Goal: Task Accomplishment & Management: Complete application form

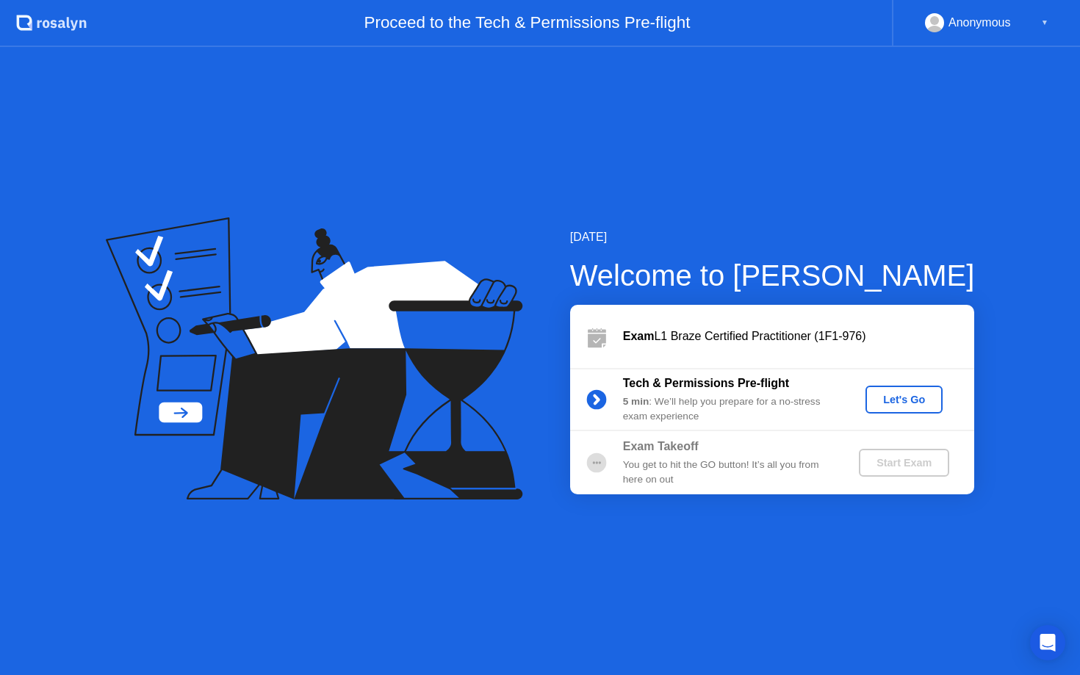
click at [904, 399] on div "Let's Go" at bounding box center [903, 400] width 65 height 12
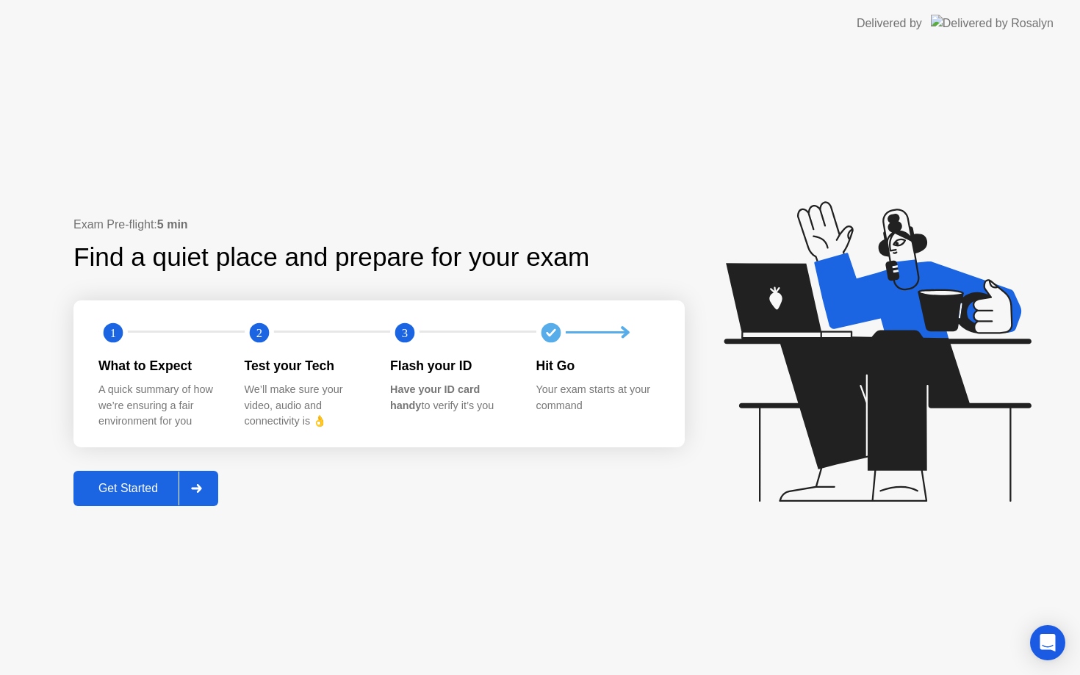
click at [125, 482] on div "Get Started" at bounding box center [128, 488] width 101 height 13
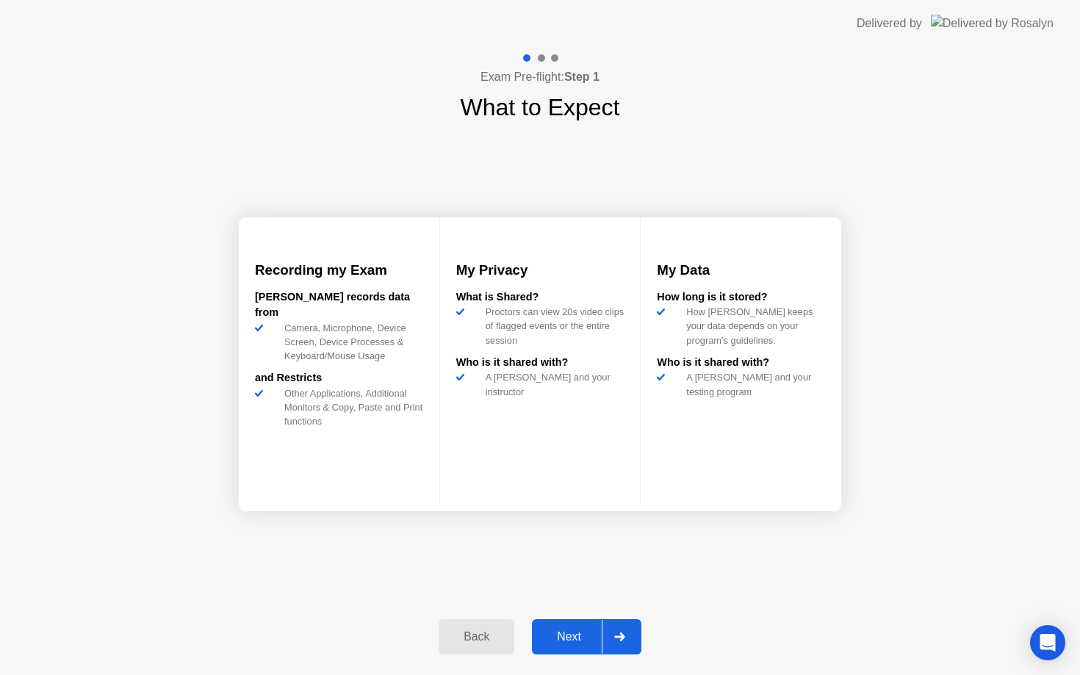
click at [569, 634] on div "Next" at bounding box center [568, 636] width 65 height 13
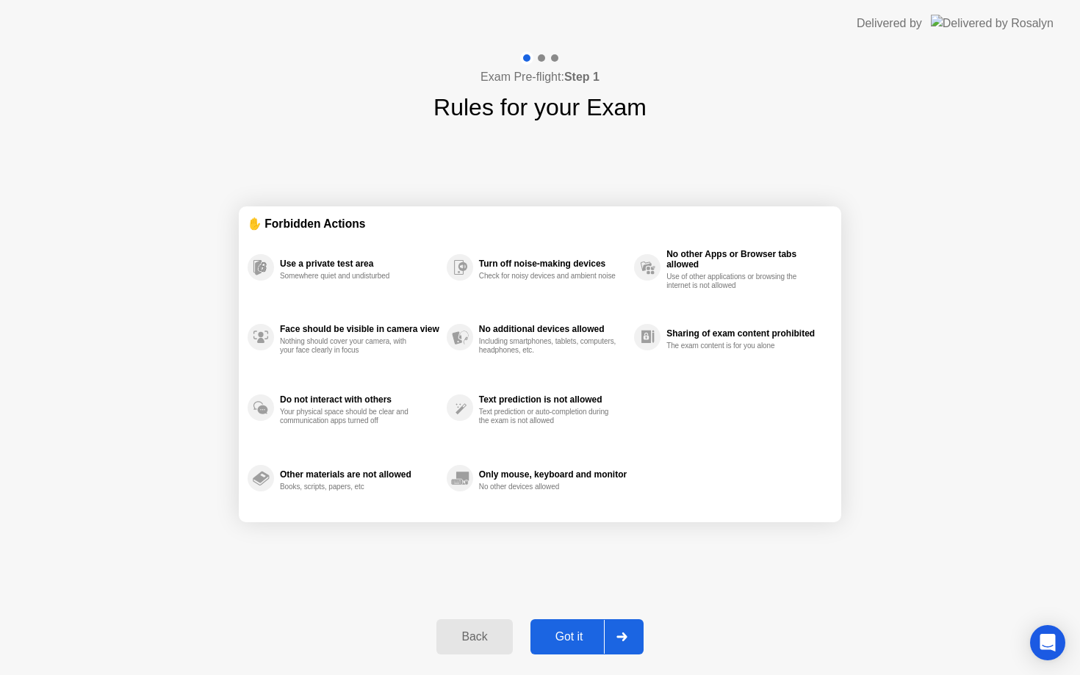
click at [569, 634] on div "Got it" at bounding box center [569, 636] width 69 height 13
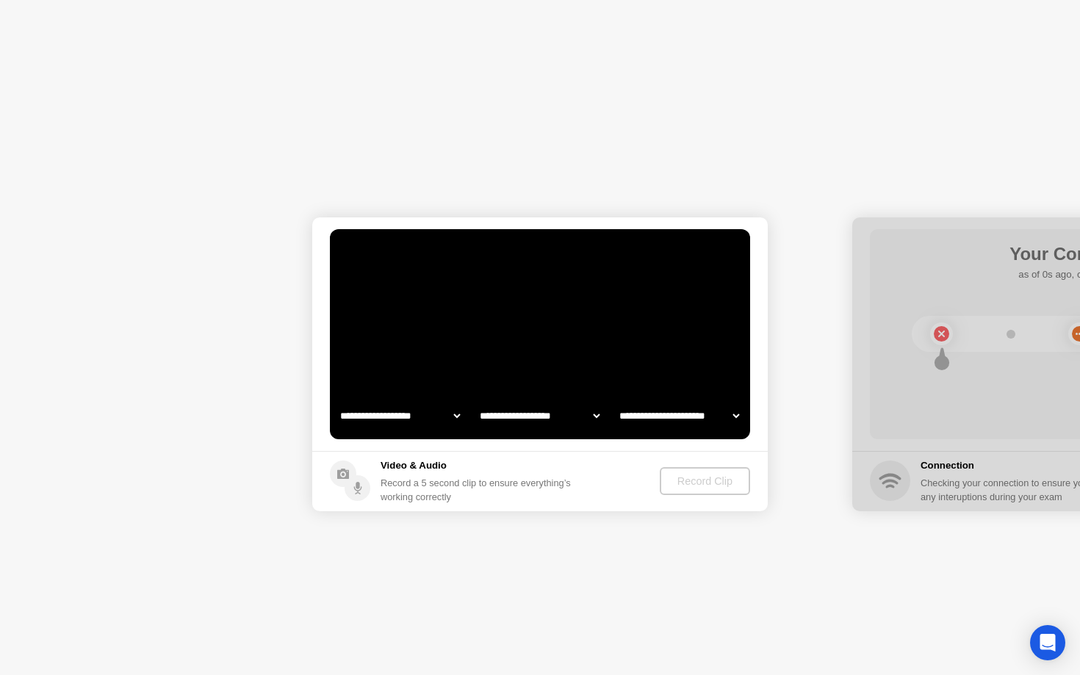
select select "**********"
select select "*******"
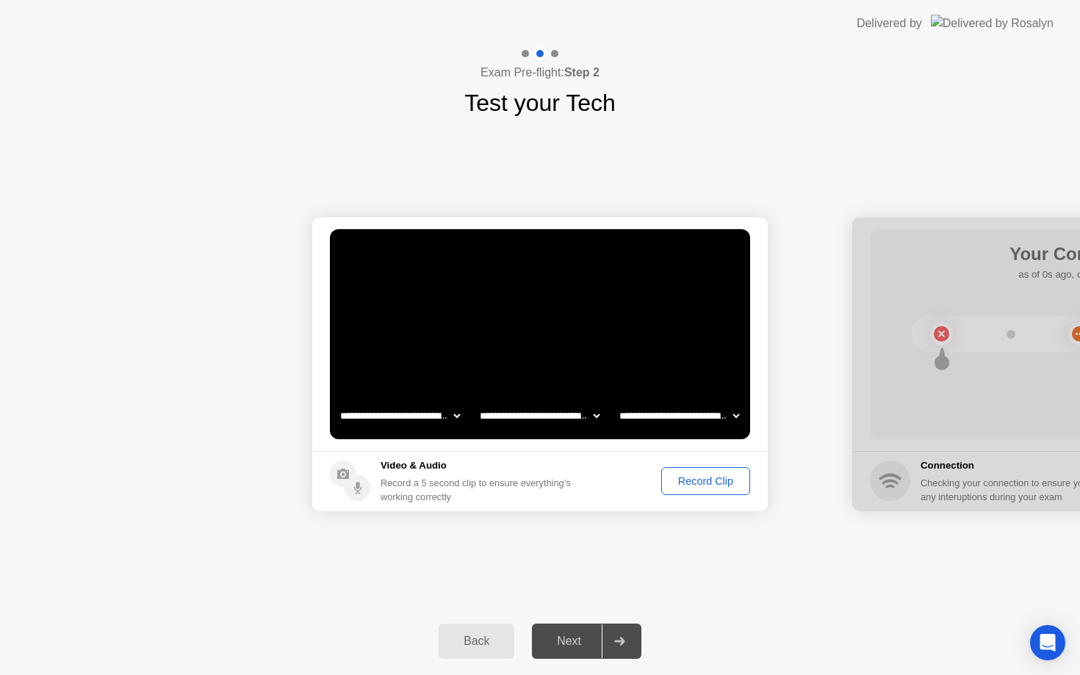
click at [685, 483] on div "Record Clip" at bounding box center [705, 481] width 79 height 12
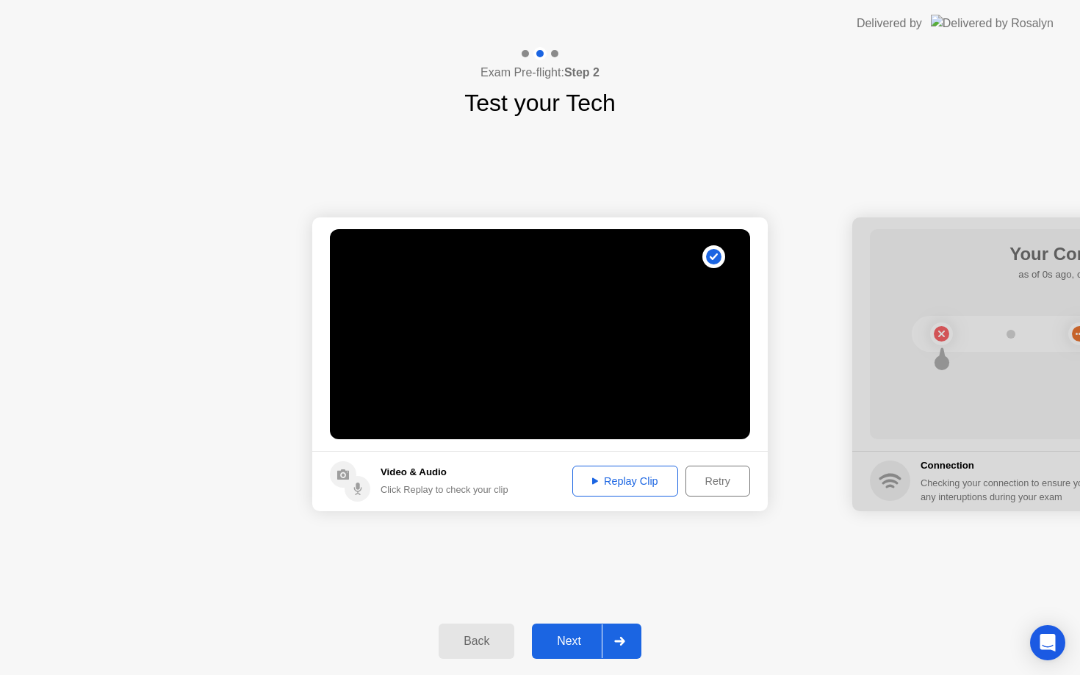
click at [580, 648] on div "Next" at bounding box center [568, 641] width 65 height 13
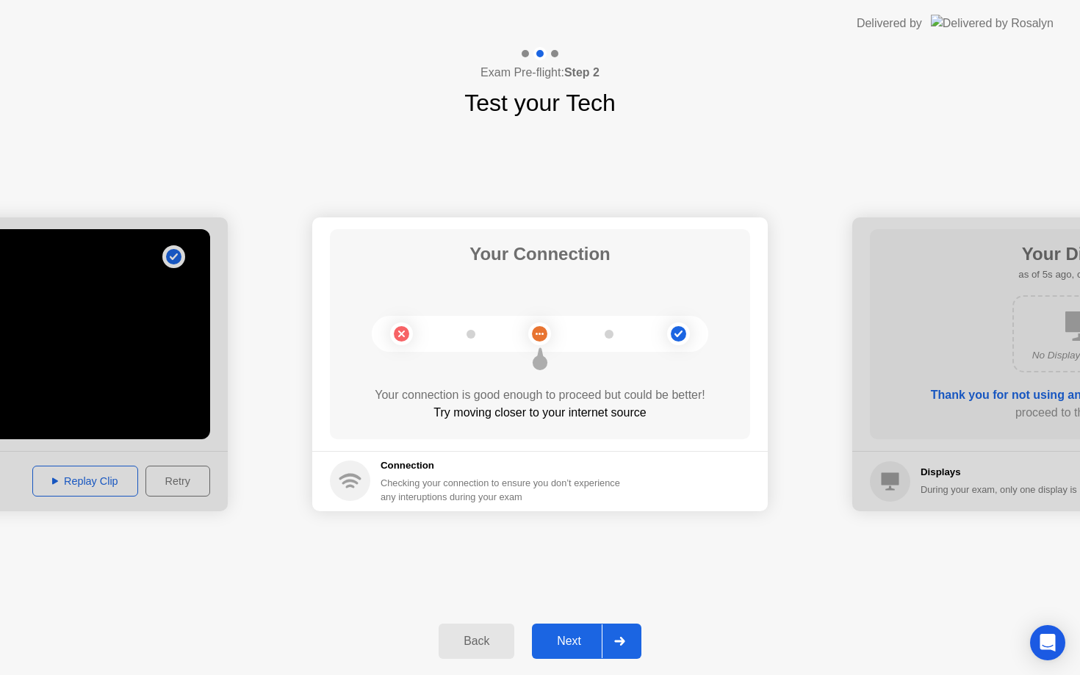
click at [572, 644] on div "Next" at bounding box center [568, 641] width 65 height 13
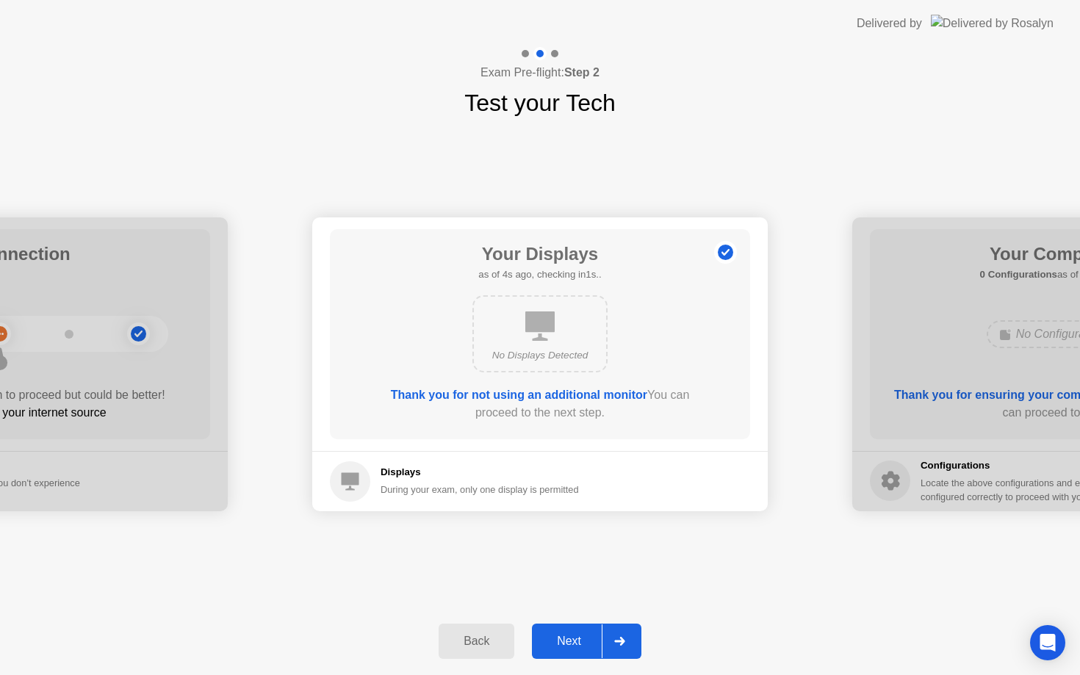
click at [582, 637] on div "Next" at bounding box center [568, 641] width 65 height 13
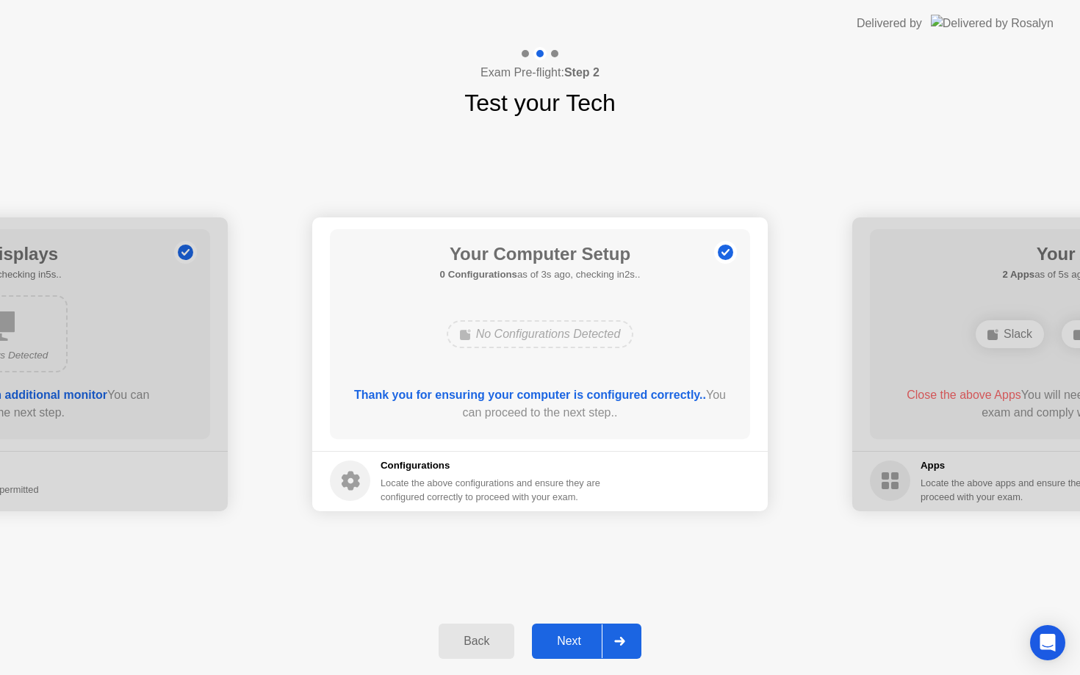
click at [578, 646] on div "Next" at bounding box center [568, 641] width 65 height 13
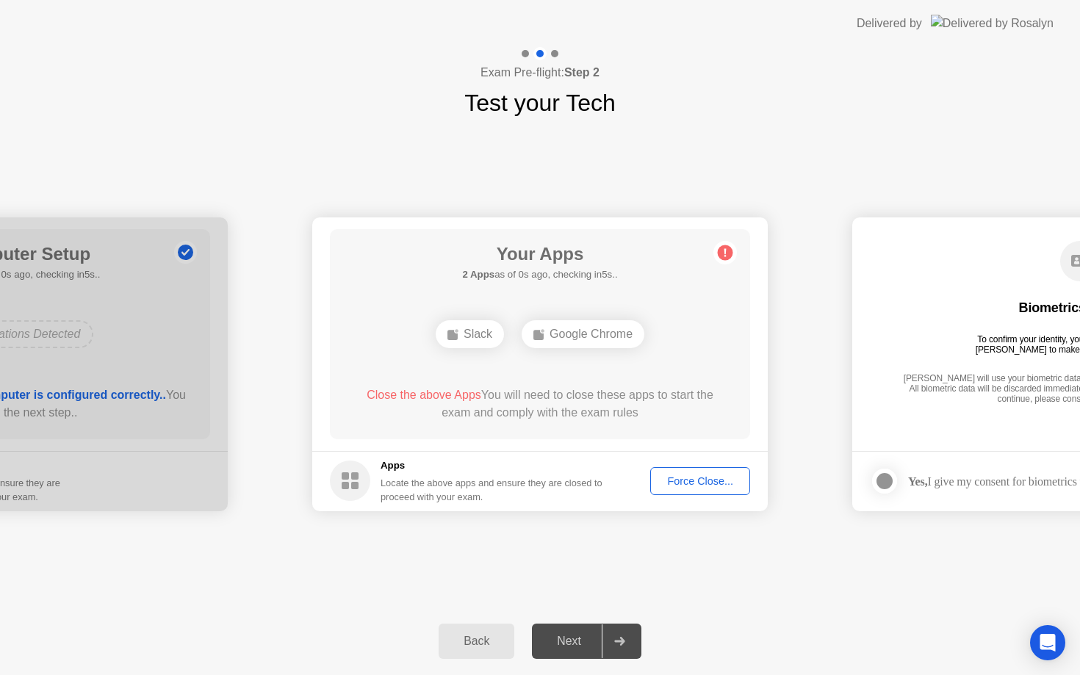
click at [682, 483] on div "Force Close..." at bounding box center [700, 481] width 90 height 12
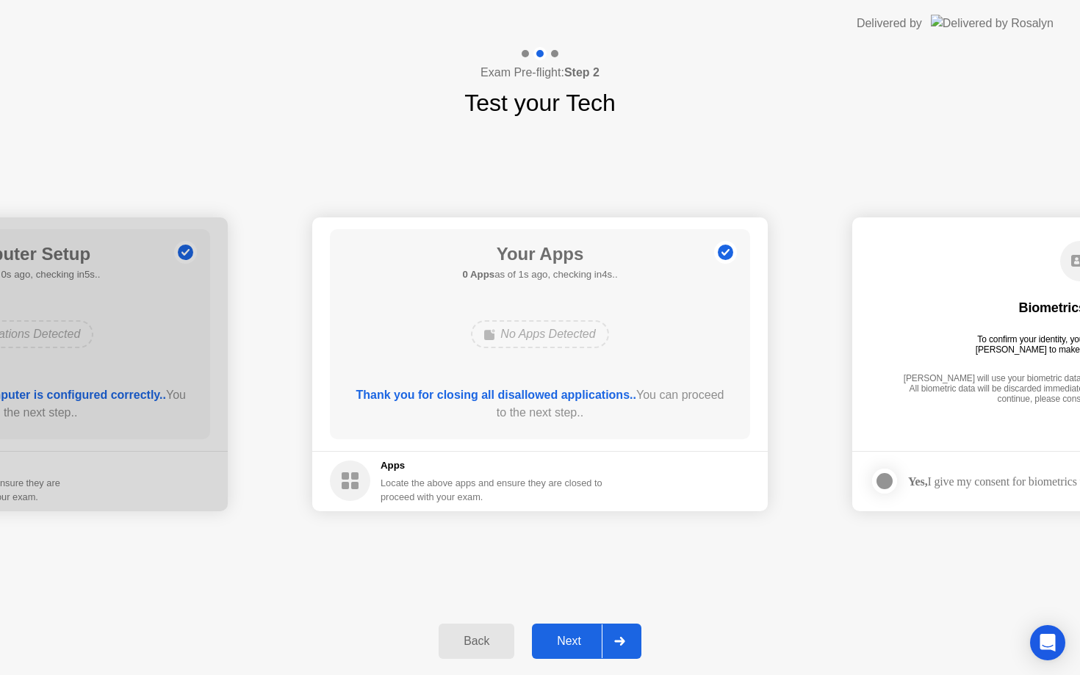
click at [560, 642] on div "Next" at bounding box center [568, 641] width 65 height 13
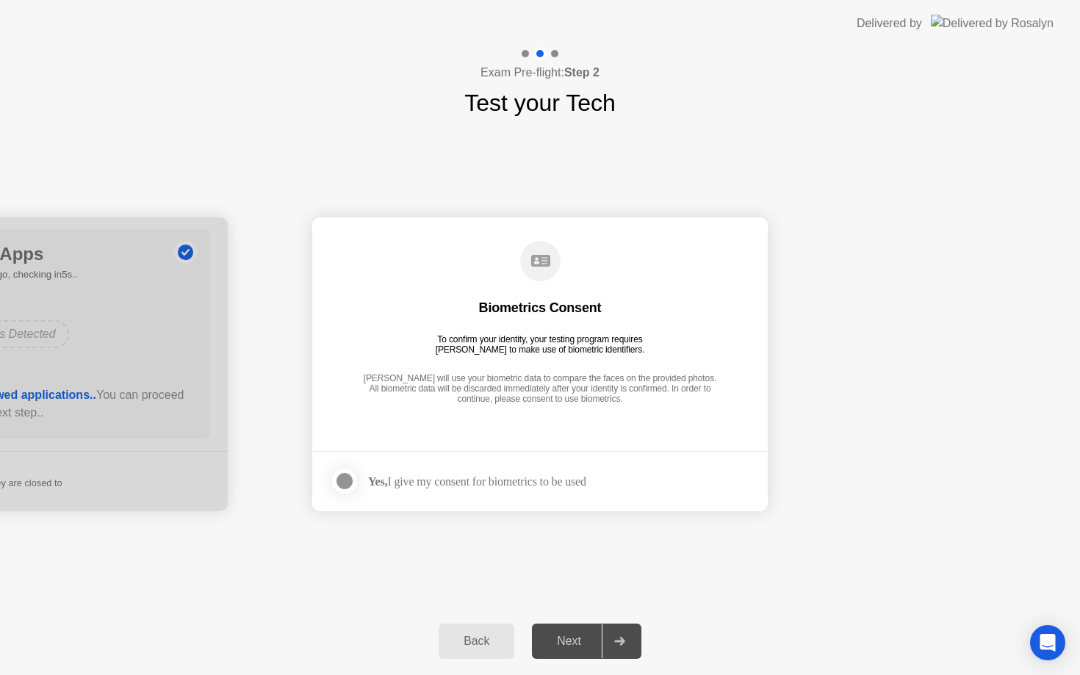
click at [462, 480] on div "Yes, I give my consent for biometrics to be used" at bounding box center [477, 482] width 218 height 14
click at [347, 479] on div at bounding box center [345, 481] width 18 height 18
click at [560, 639] on div "Next" at bounding box center [568, 641] width 65 height 13
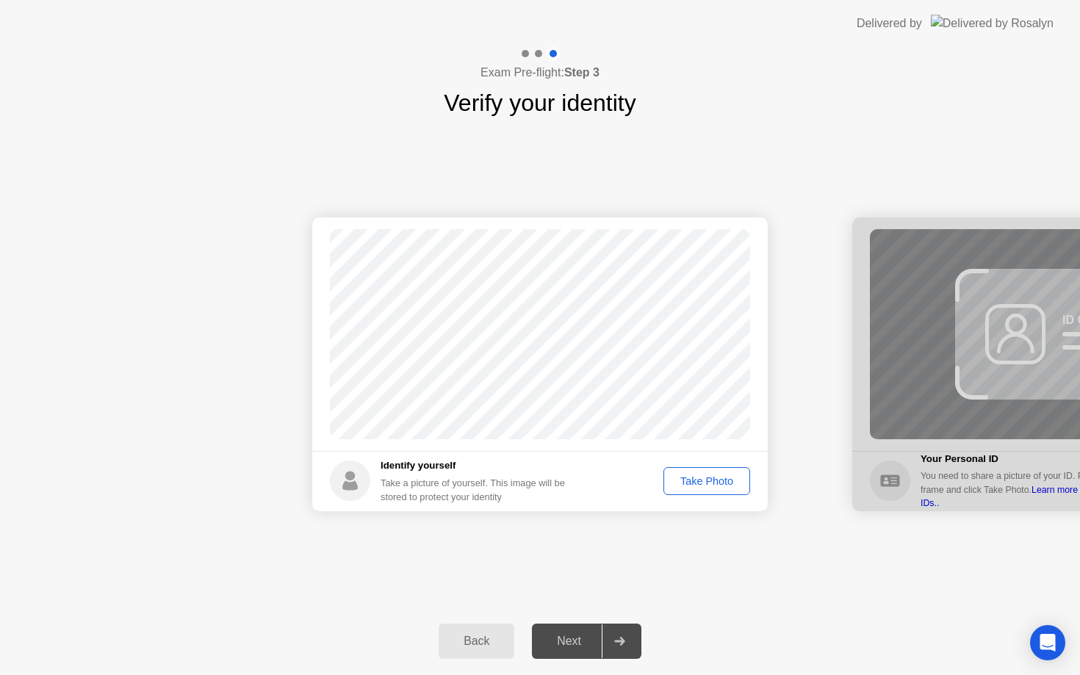
click at [690, 480] on div "Take Photo" at bounding box center [706, 481] width 76 height 12
click at [690, 480] on div "Retake" at bounding box center [716, 481] width 57 height 12
click at [690, 480] on div "Take Photo" at bounding box center [706, 481] width 76 height 12
click at [562, 641] on div "Next" at bounding box center [568, 641] width 65 height 13
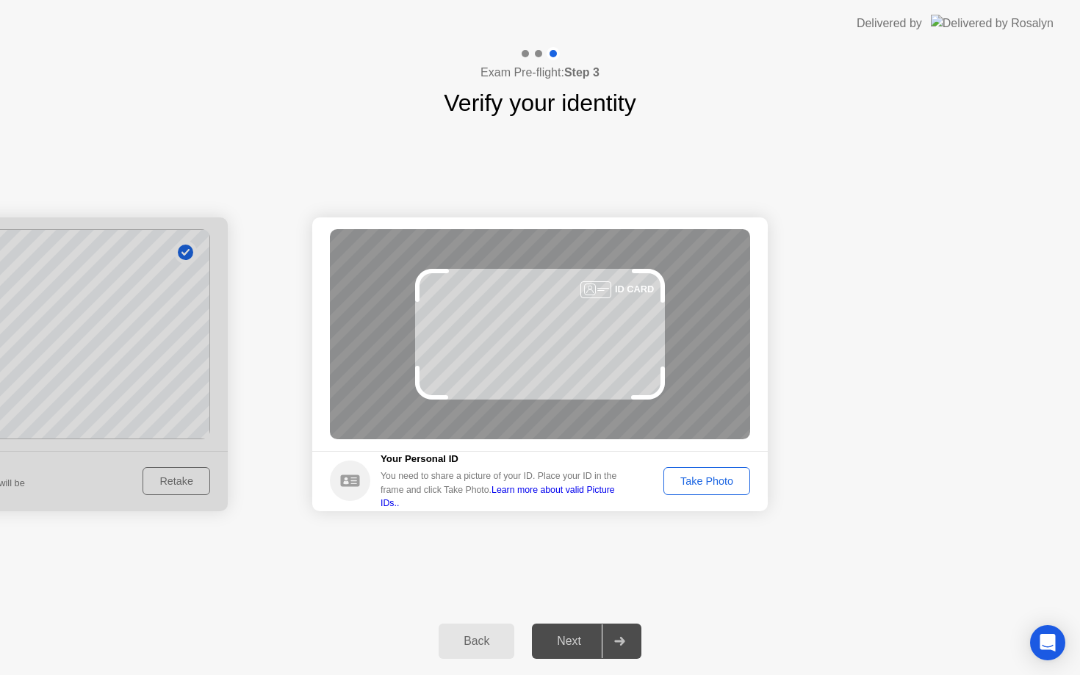
click at [699, 481] on div "Take Photo" at bounding box center [706, 481] width 76 height 12
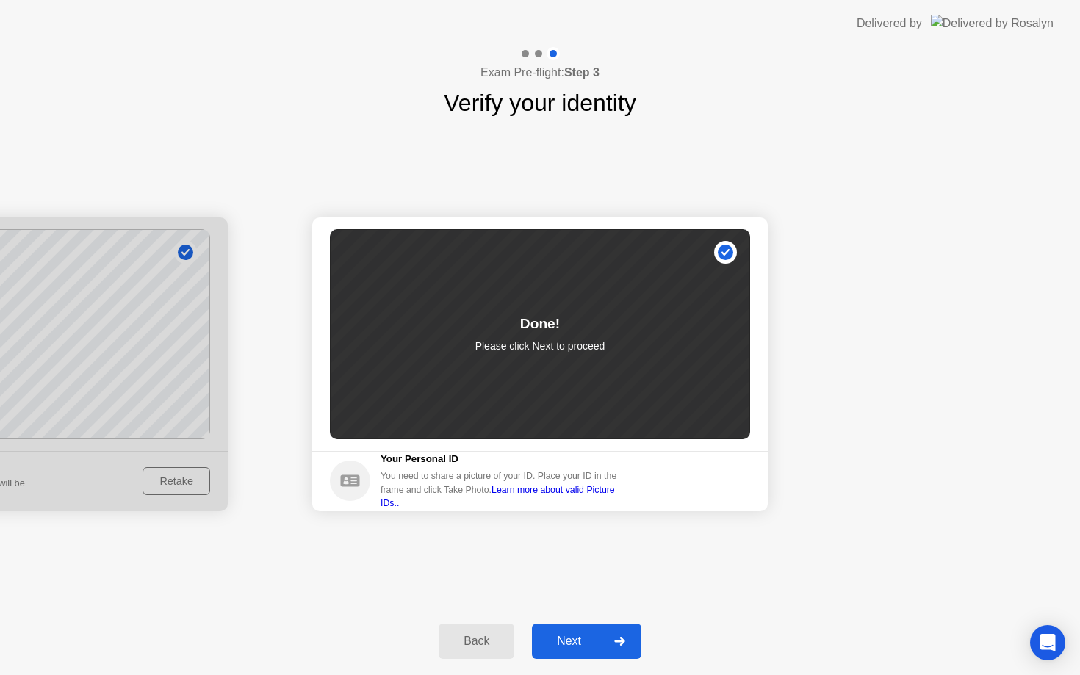
click at [560, 651] on button "Next" at bounding box center [586, 641] width 109 height 35
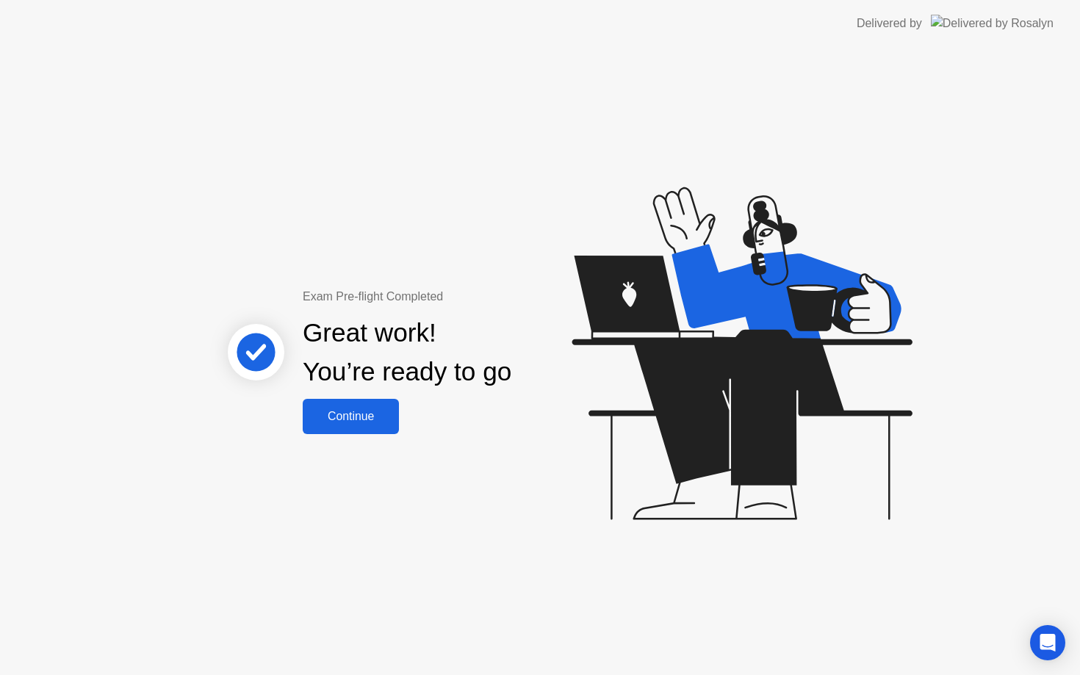
click at [335, 421] on div "Continue" at bounding box center [350, 416] width 87 height 13
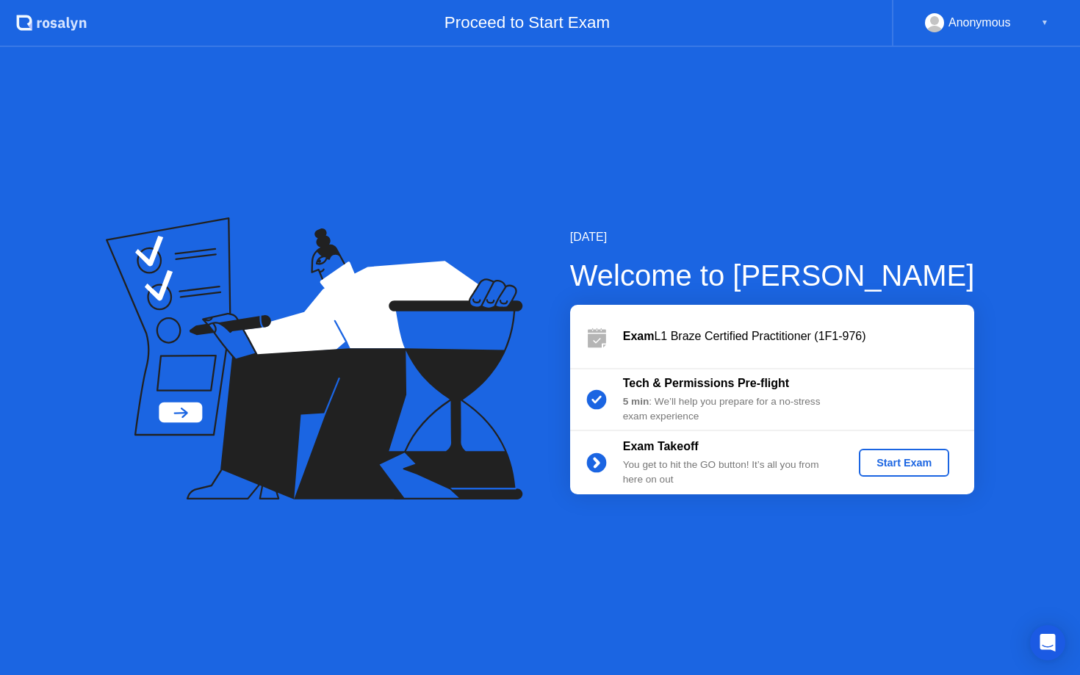
click at [881, 466] on div "Start Exam" at bounding box center [904, 463] width 79 height 12
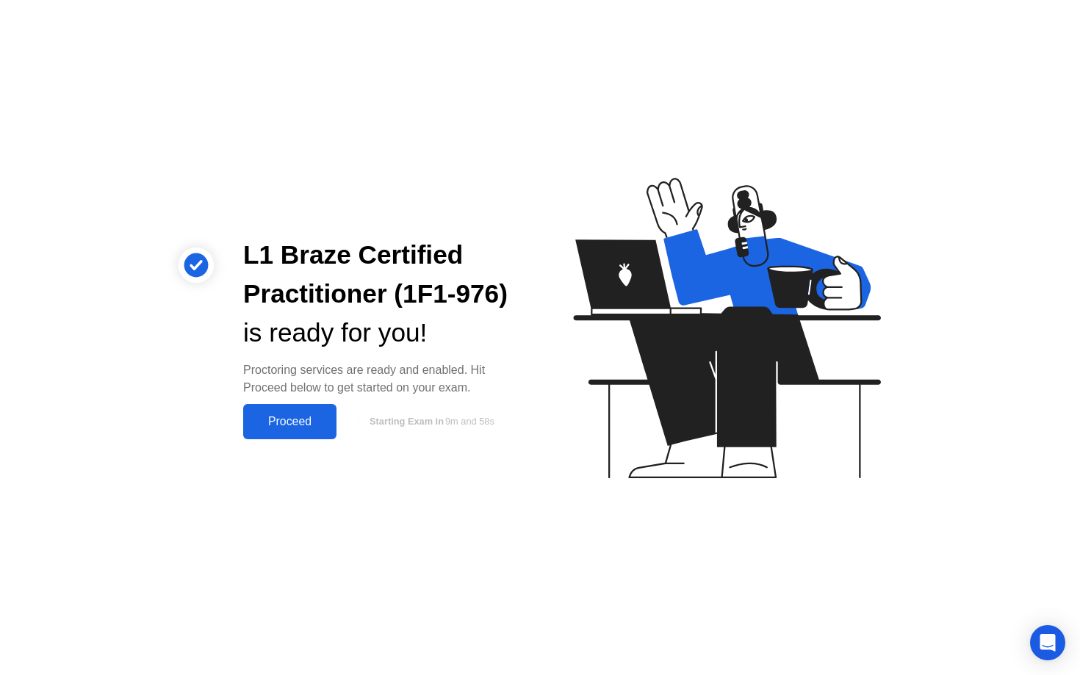
click at [290, 425] on div "Proceed" at bounding box center [290, 421] width 84 height 13
